Goal: Task Accomplishment & Management: Manage account settings

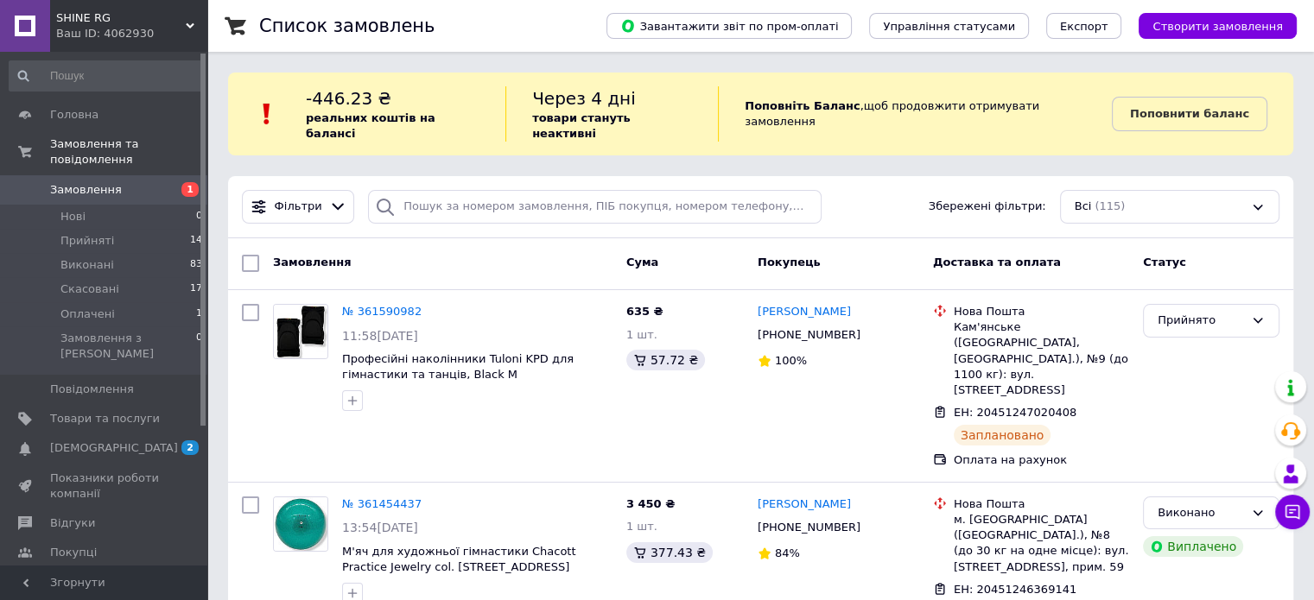
click at [149, 182] on span "Замовлення" at bounding box center [105, 190] width 110 height 16
